Goal: Task Accomplishment & Management: Use online tool/utility

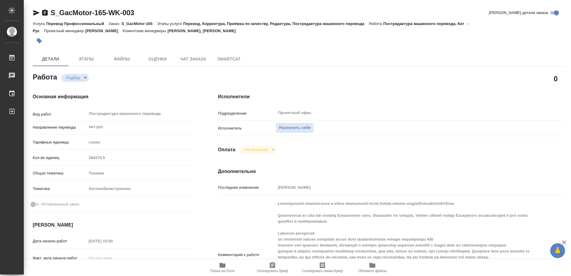
type textarea "Постредактура машинного перевода"
type textarea "x"
type input "кит-рус"
type input "Проектный офис"
type textarea "x"
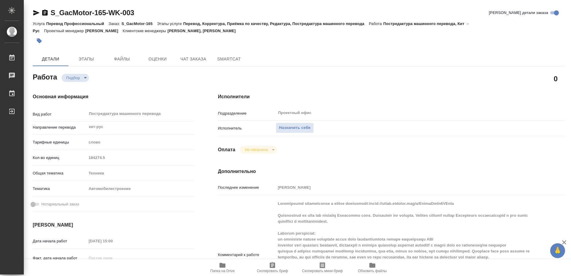
type textarea "x"
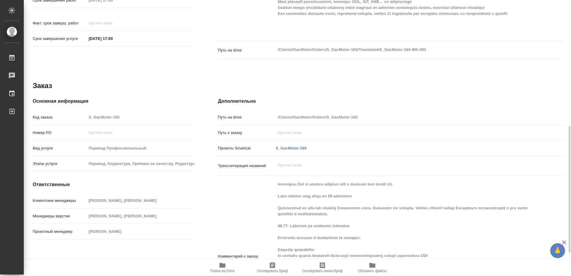
scroll to position [323, 0]
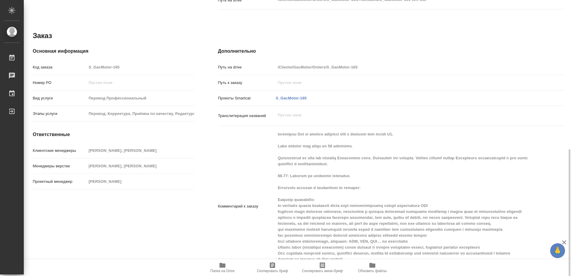
click at [221, 268] on icon "button" at bounding box center [222, 264] width 7 height 7
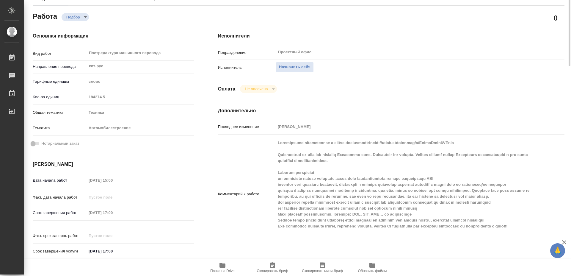
scroll to position [0, 0]
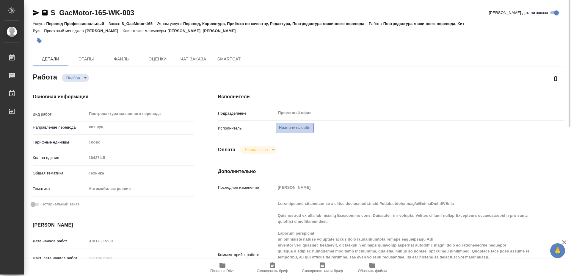
click at [303, 124] on span "Назначить себя" at bounding box center [295, 127] width 32 height 7
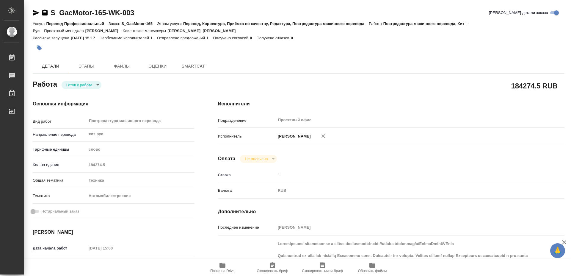
type textarea "x"
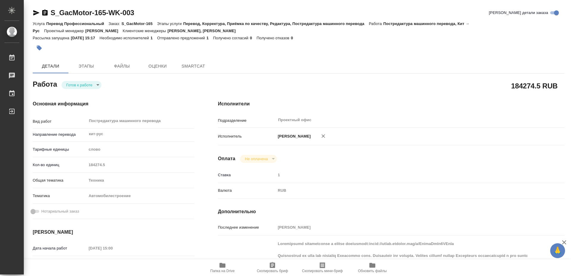
type textarea "x"
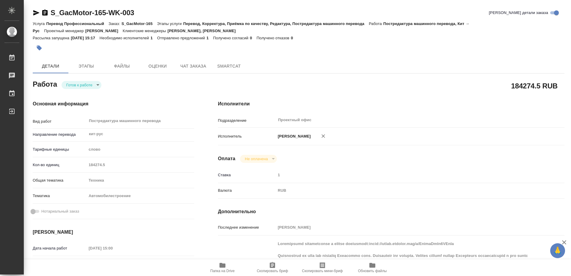
type textarea "x"
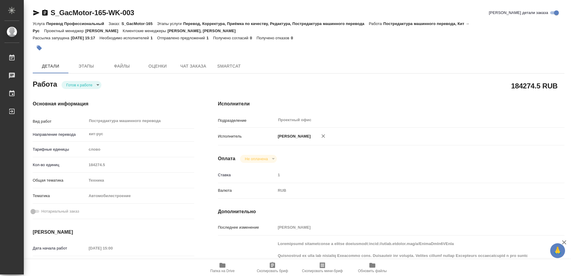
type textarea "x"
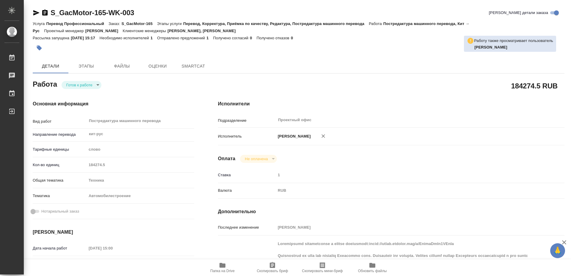
type textarea "x"
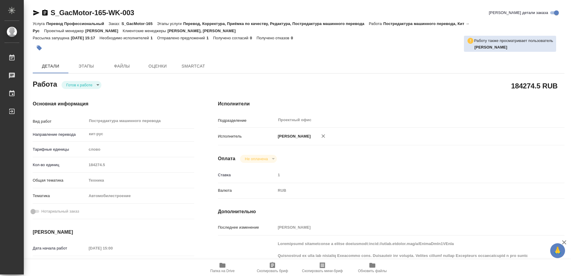
type textarea "x"
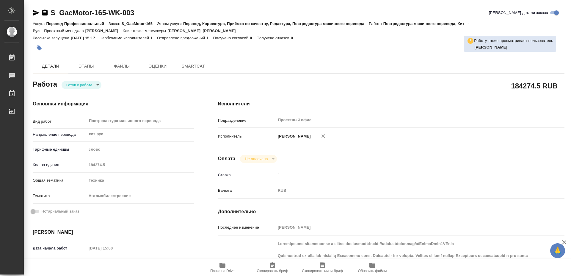
type textarea "x"
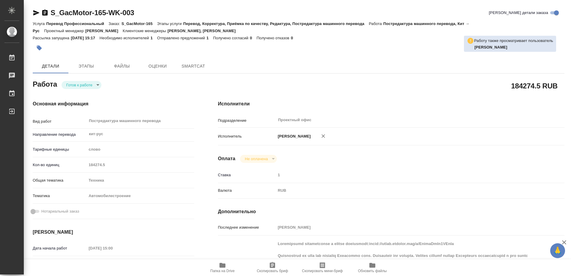
type textarea "x"
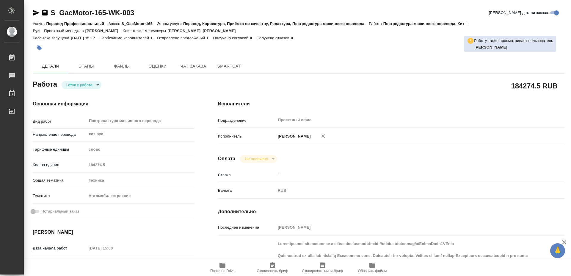
type textarea "x"
